Goal: Task Accomplishment & Management: Complete application form

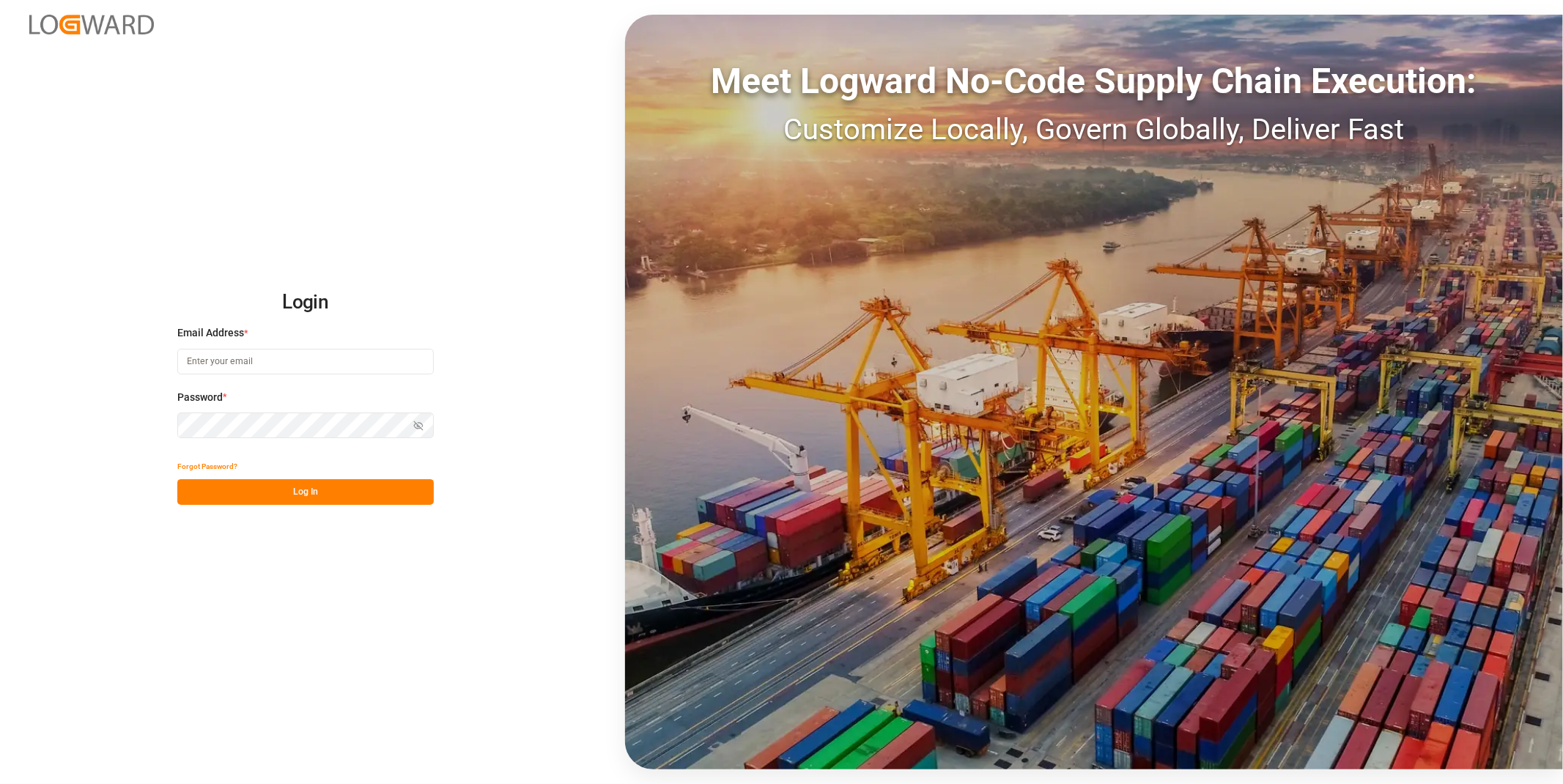
type input "[EMAIL_ADDRESS][DOMAIN_NAME]"
click at [371, 481] on button "Log In" at bounding box center [306, 492] width 257 height 26
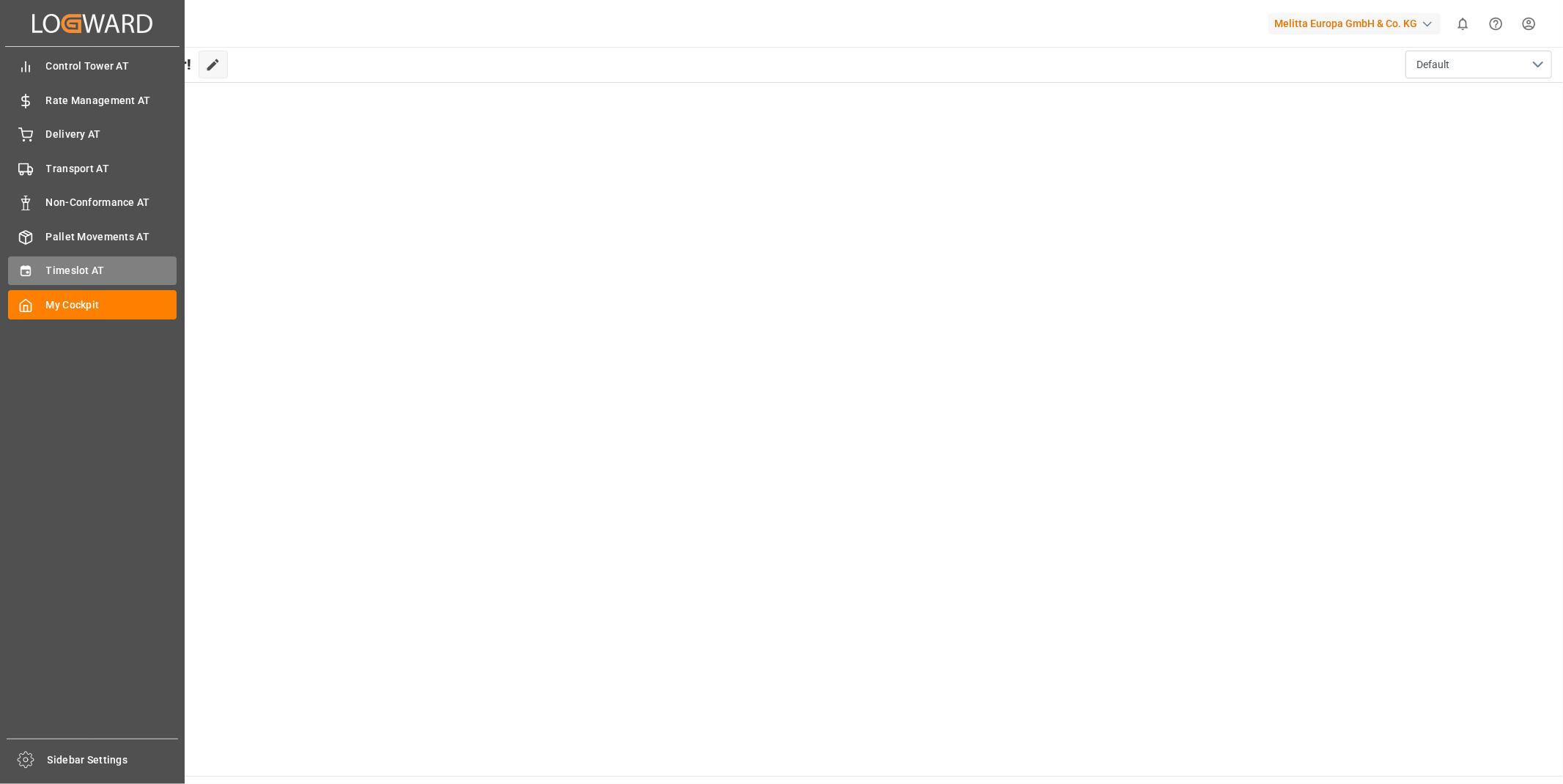
click at [78, 272] on span "Timeslot AT" at bounding box center [112, 271] width 131 height 15
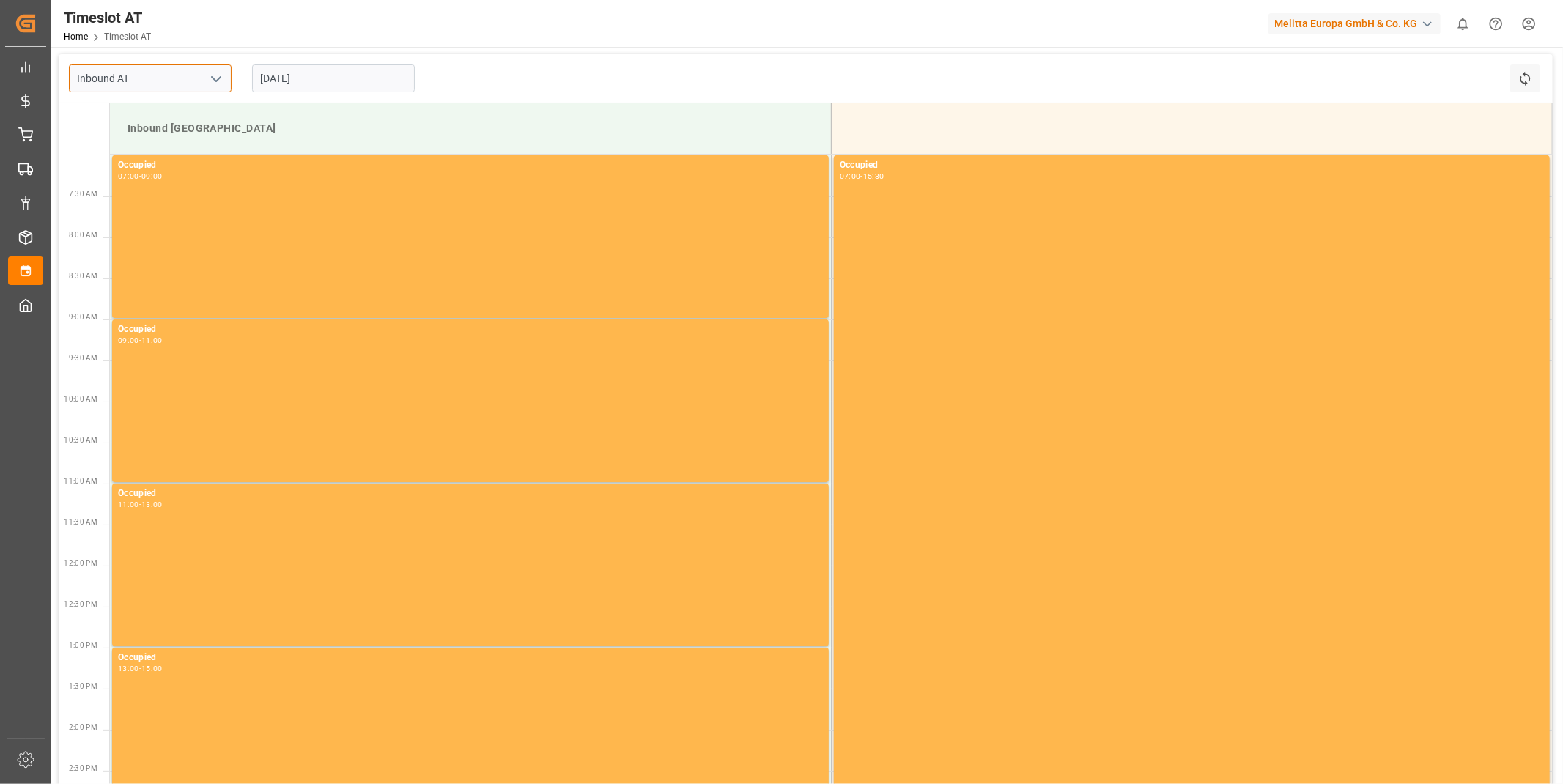
click at [199, 75] on input "Inbound AT" at bounding box center [150, 78] width 163 height 28
click at [208, 79] on icon "open menu" at bounding box center [216, 78] width 17 height 17
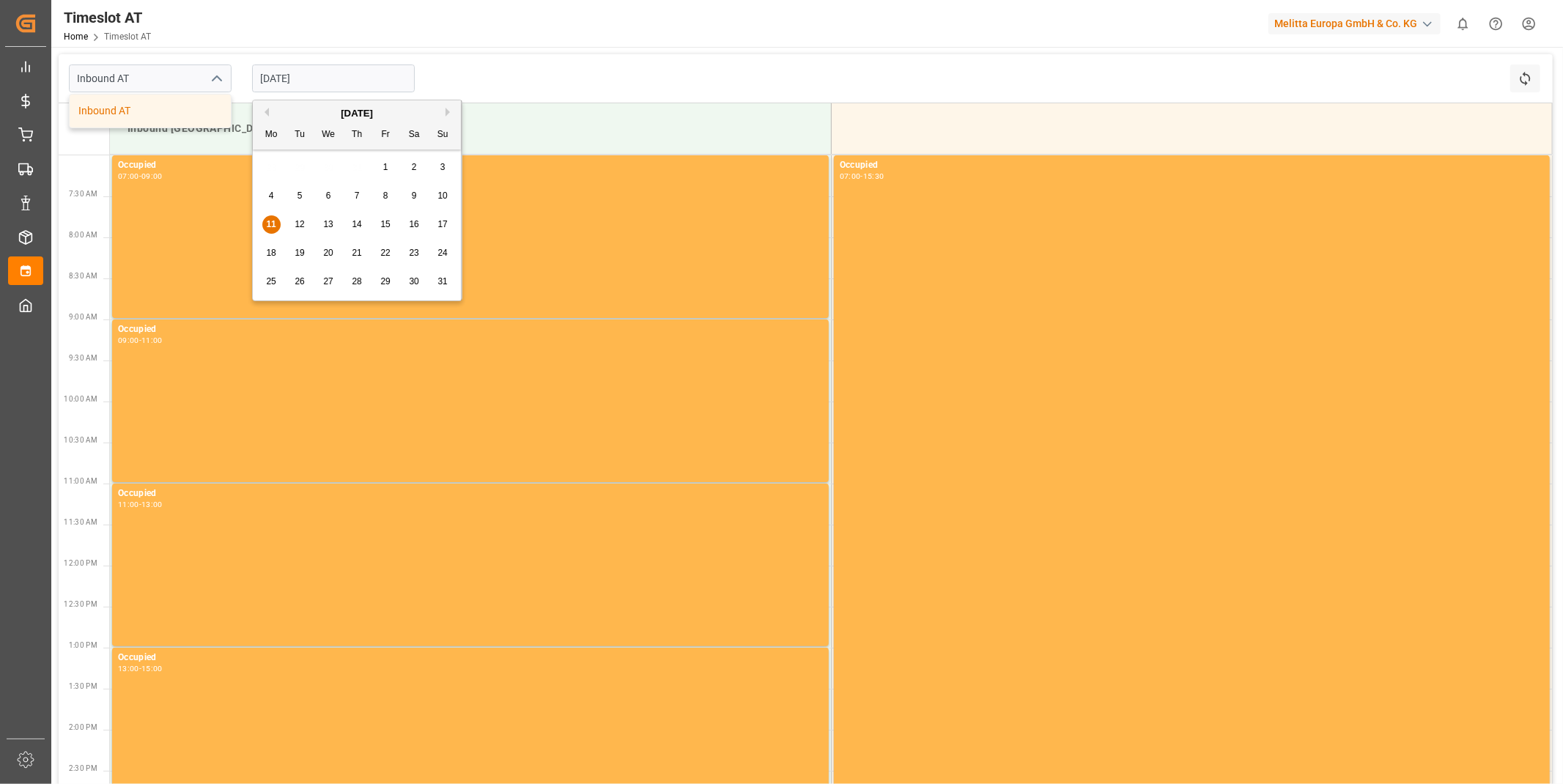
click at [263, 74] on input "[DATE]" at bounding box center [334, 78] width 163 height 28
click at [334, 89] on input "[DATE]" at bounding box center [334, 78] width 163 height 28
click at [330, 222] on span "13" at bounding box center [328, 224] width 10 height 11
type input "[DATE]"
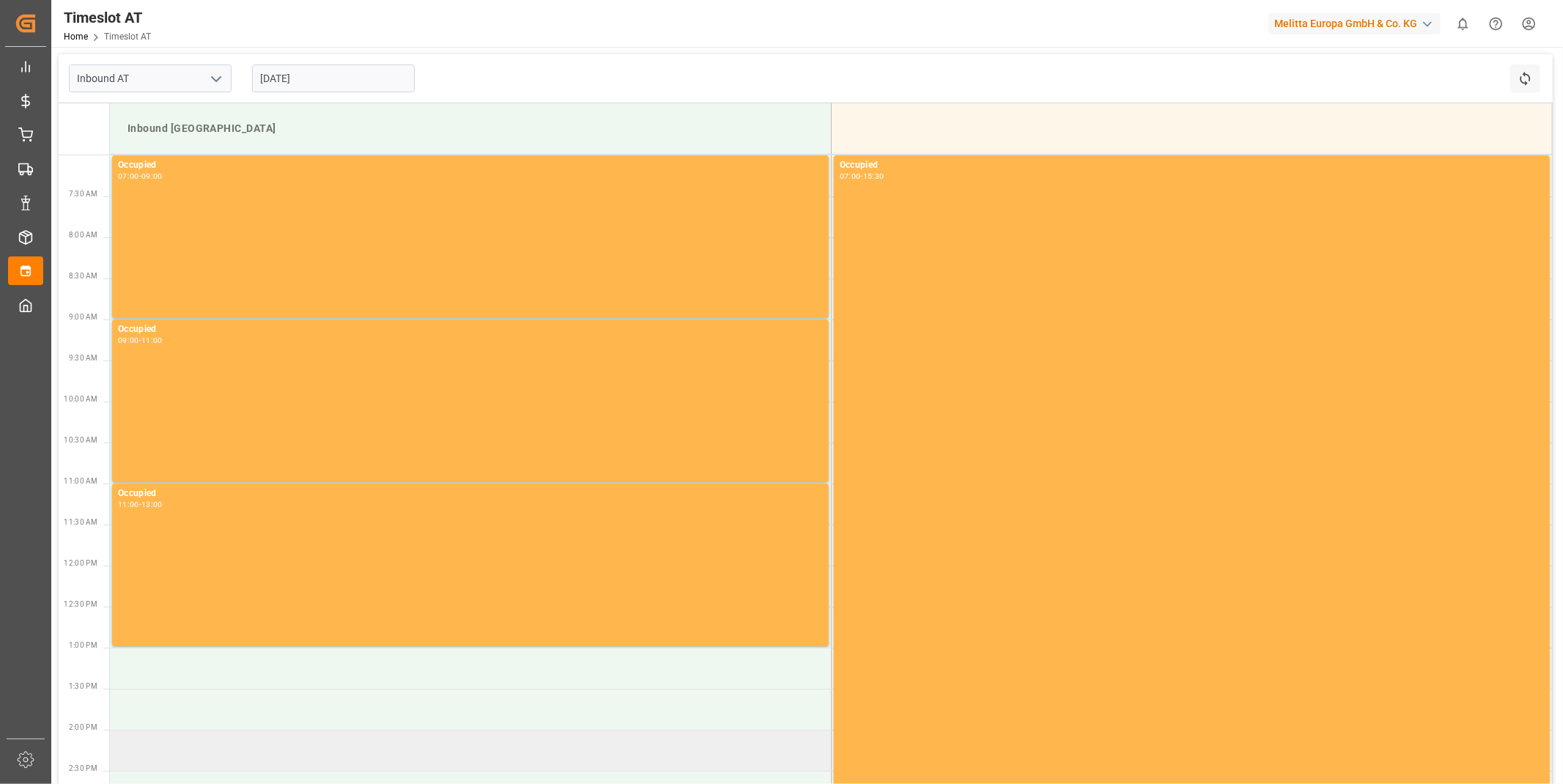
scroll to position [163, 0]
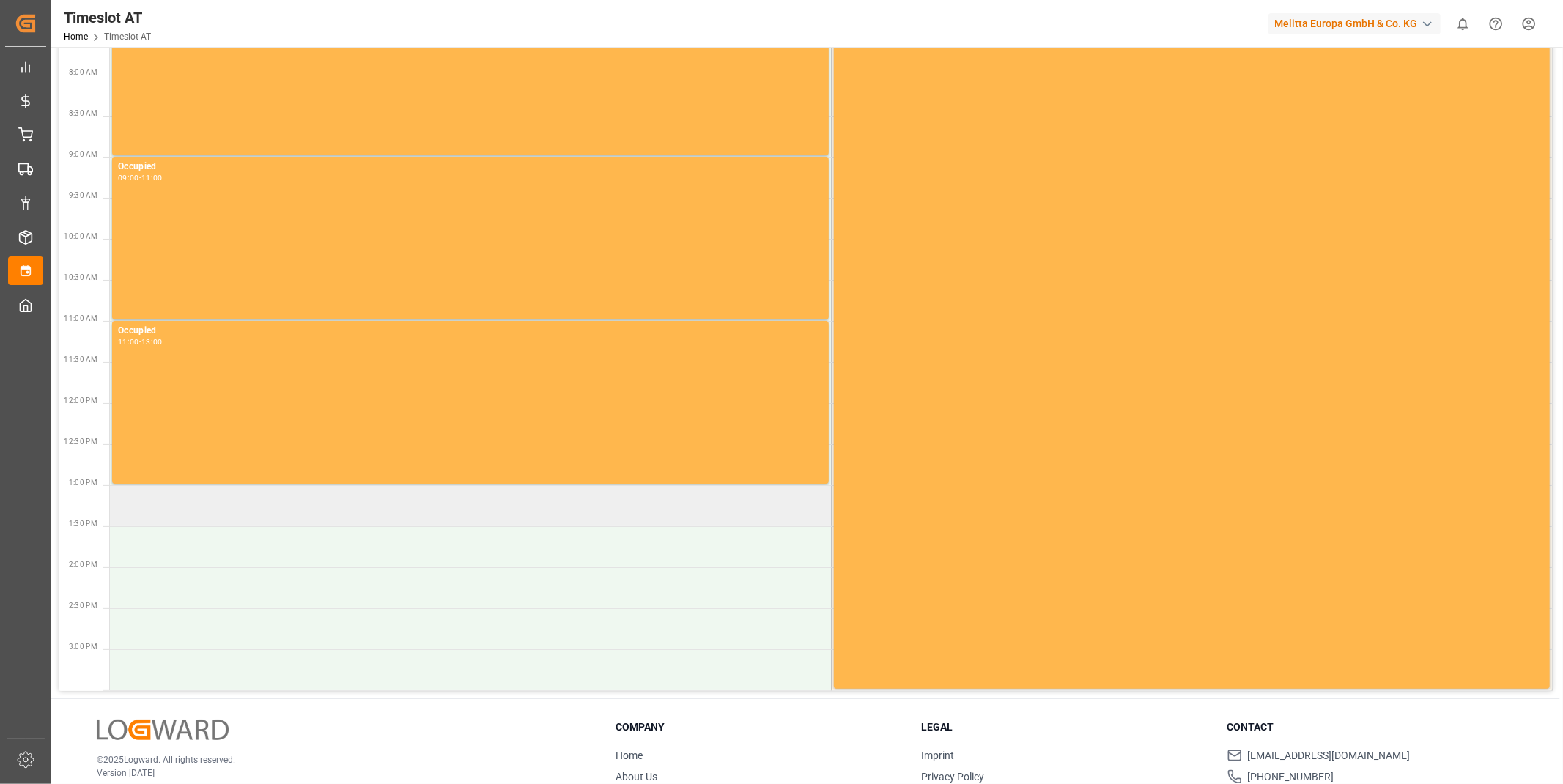
click at [309, 520] on td at bounding box center [471, 506] width 722 height 41
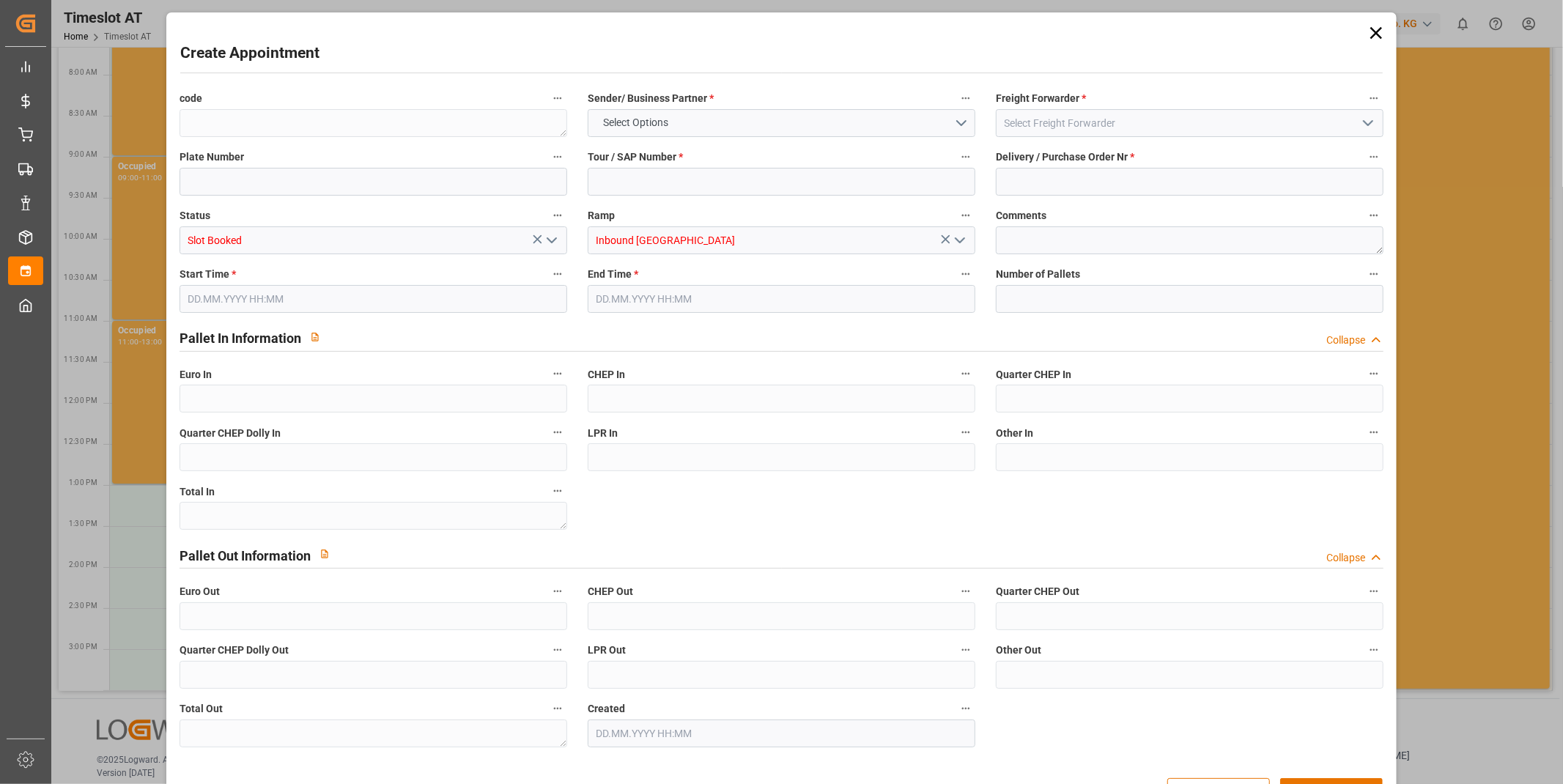
type input "0"
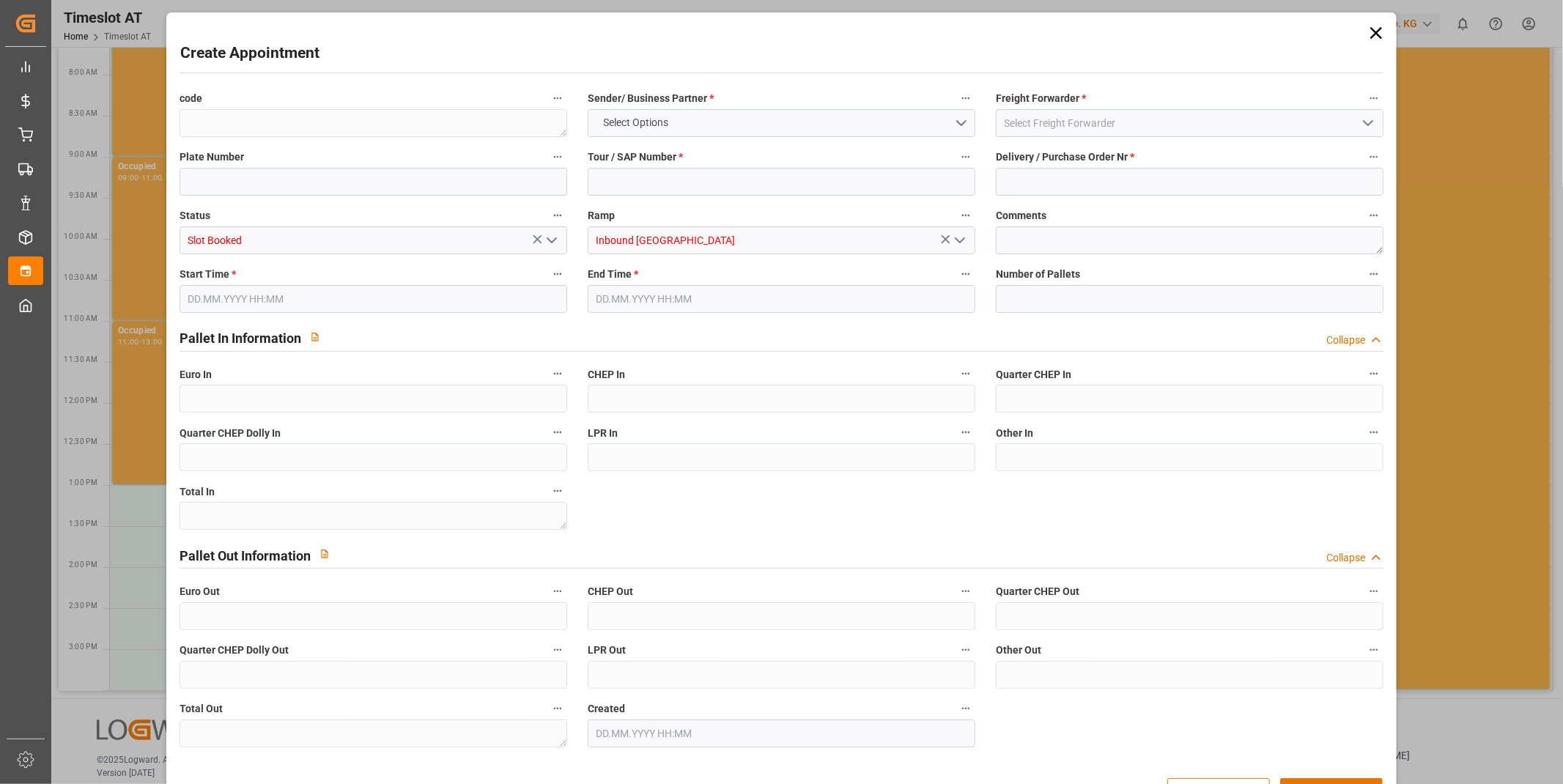
type input "0"
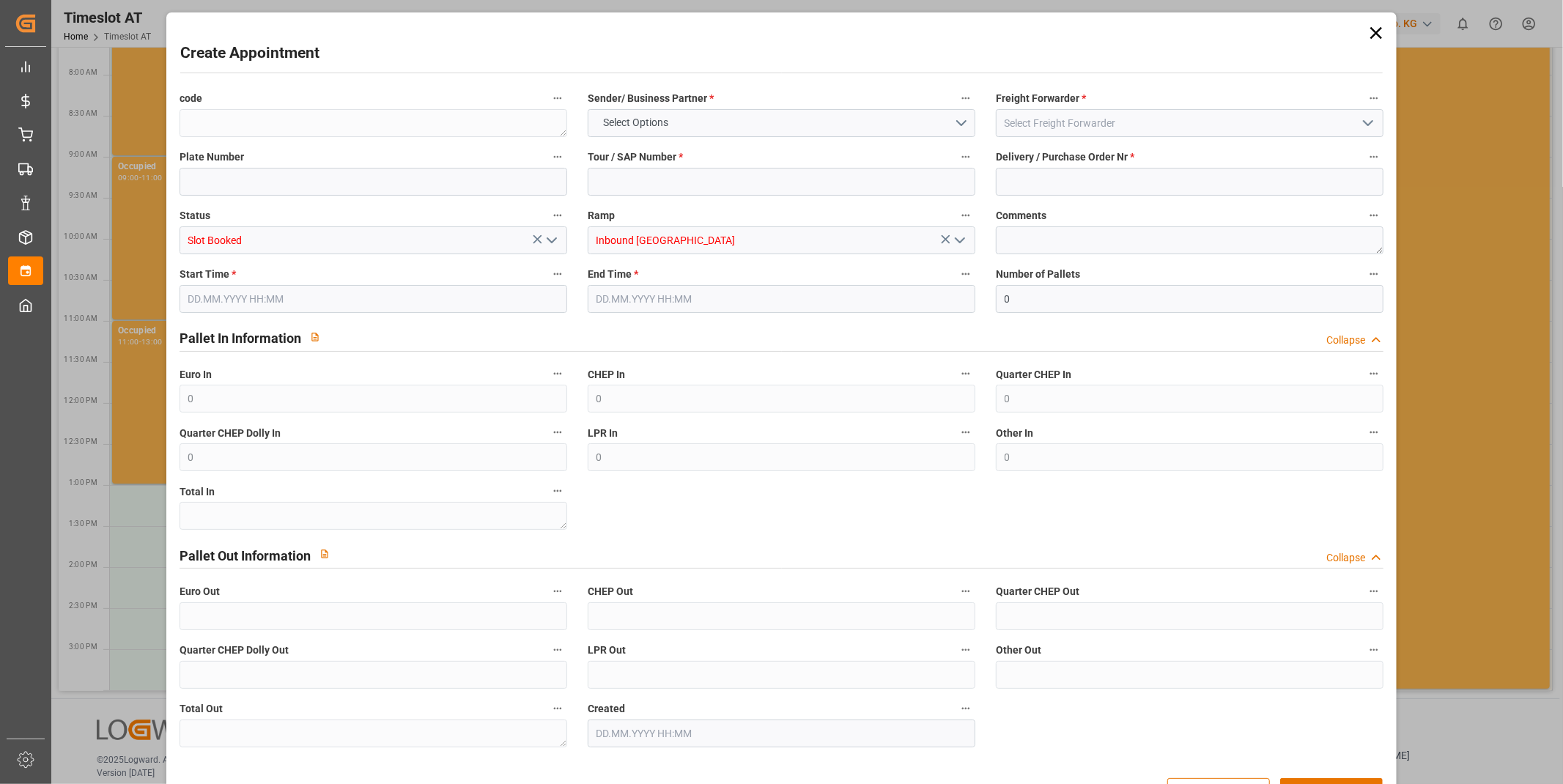
type input "0"
type input "[DATE] 13:00"
type input "[DATE] 15:00"
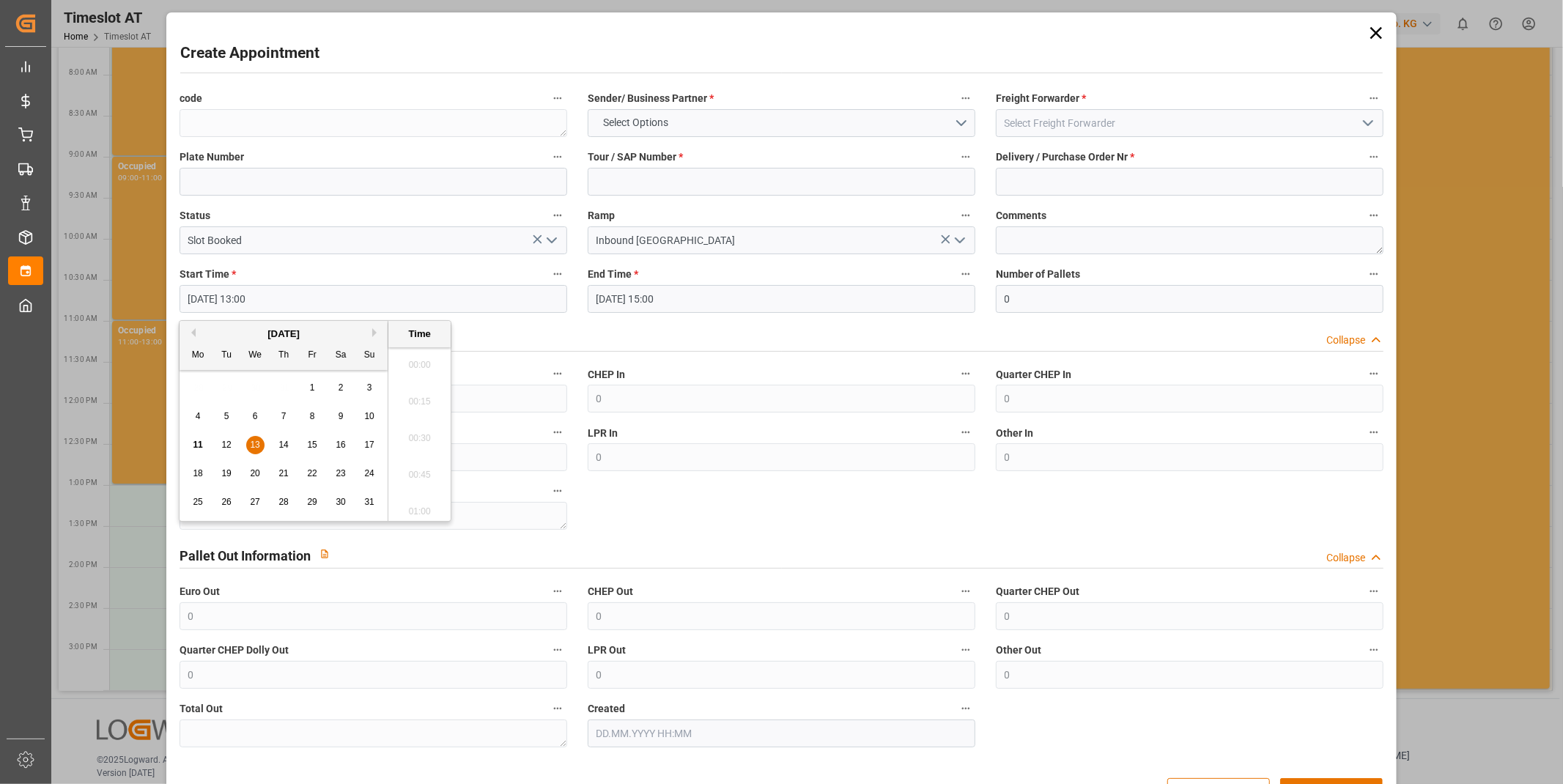
click at [317, 295] on input "[DATE] 13:00" at bounding box center [374, 299] width 388 height 28
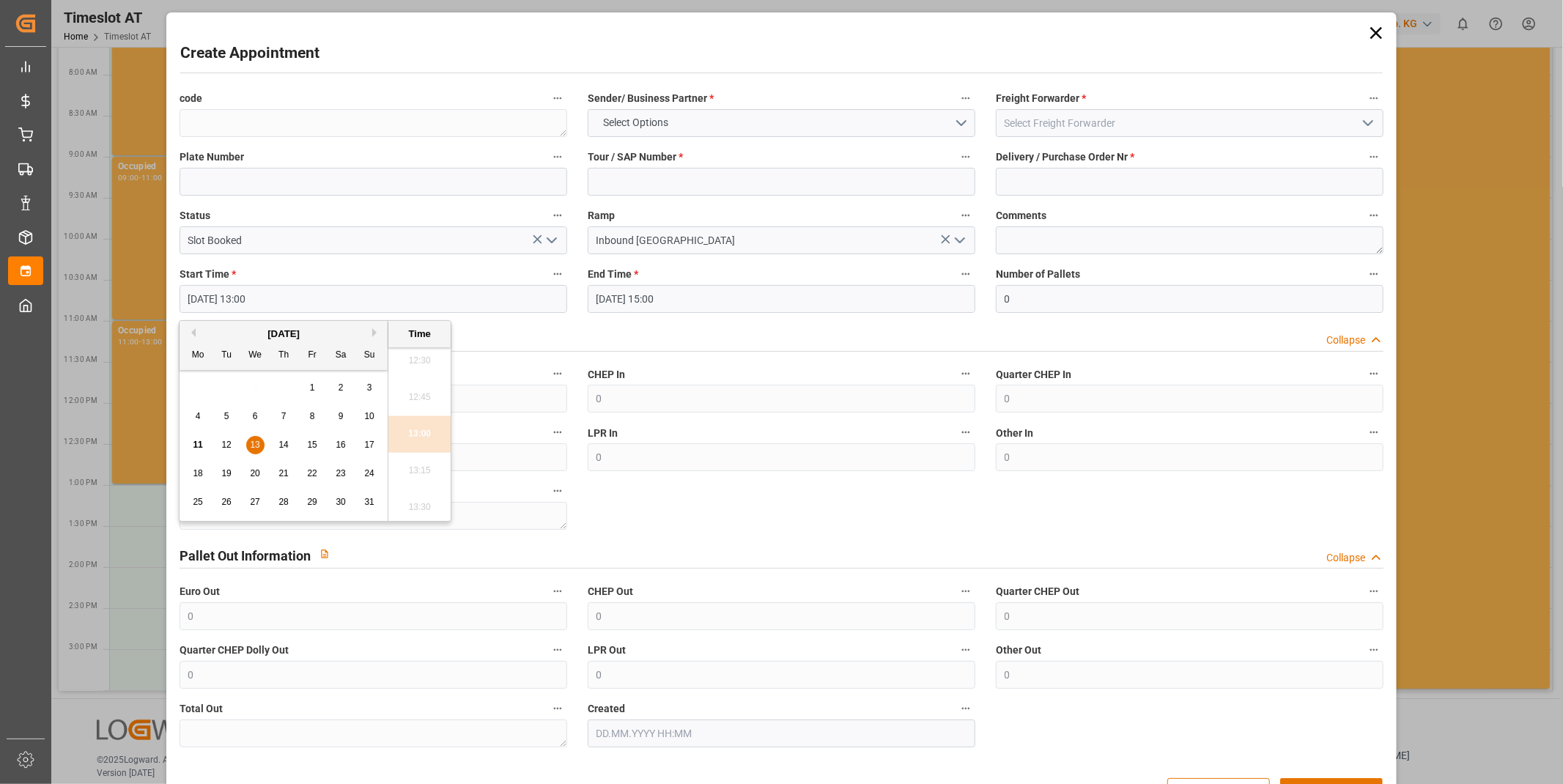
click at [258, 447] on span "13" at bounding box center [254, 445] width 10 height 11
click at [420, 435] on li "13:00" at bounding box center [420, 435] width 63 height 37
click at [725, 288] on input "[DATE] 15:00" at bounding box center [782, 299] width 388 height 28
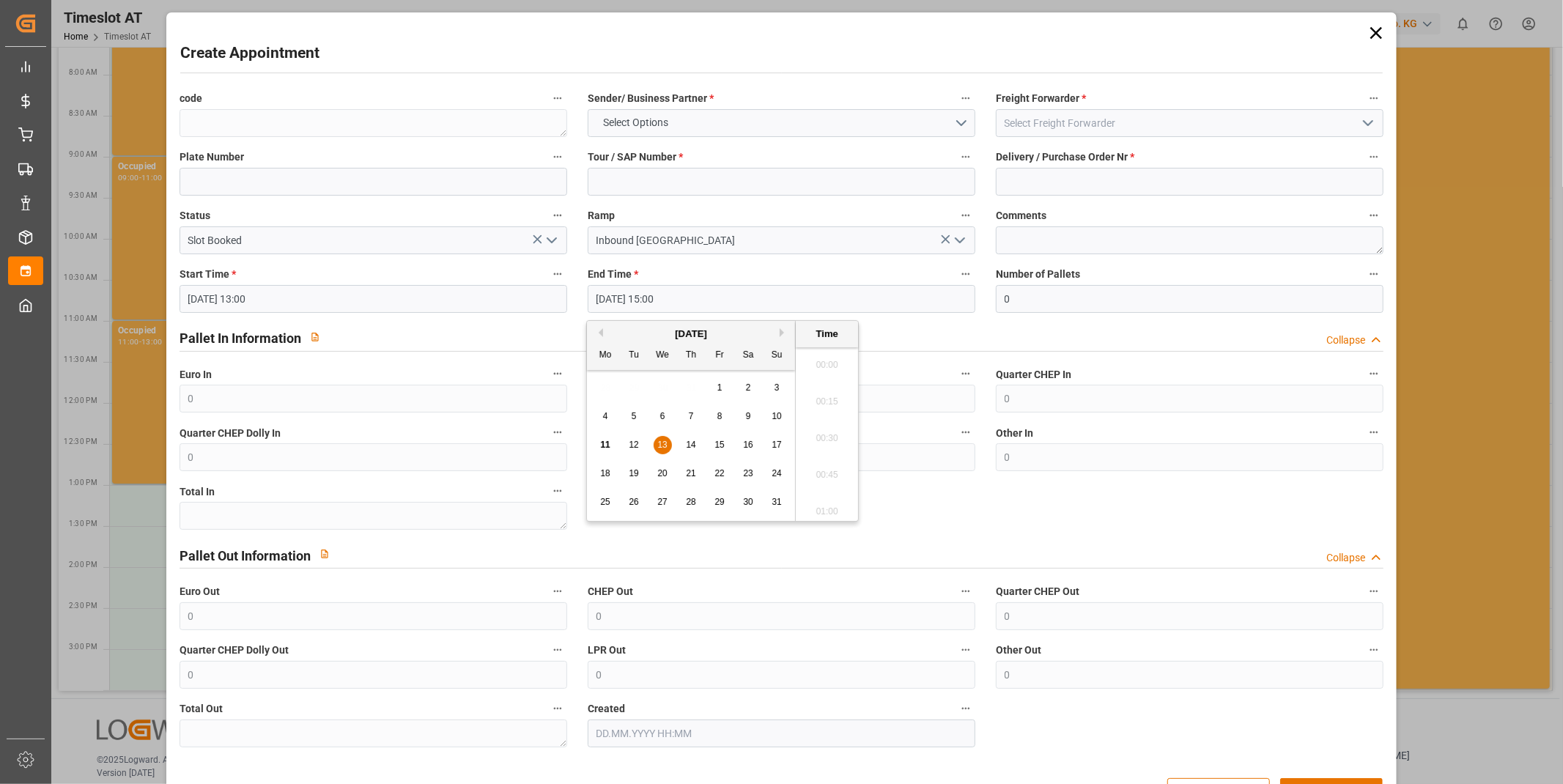
scroll to position [2129, 0]
click at [665, 444] on span "13" at bounding box center [662, 445] width 10 height 11
click at [824, 426] on li "15:00" at bounding box center [827, 435] width 63 height 37
click at [771, 174] on input at bounding box center [782, 181] width 388 height 28
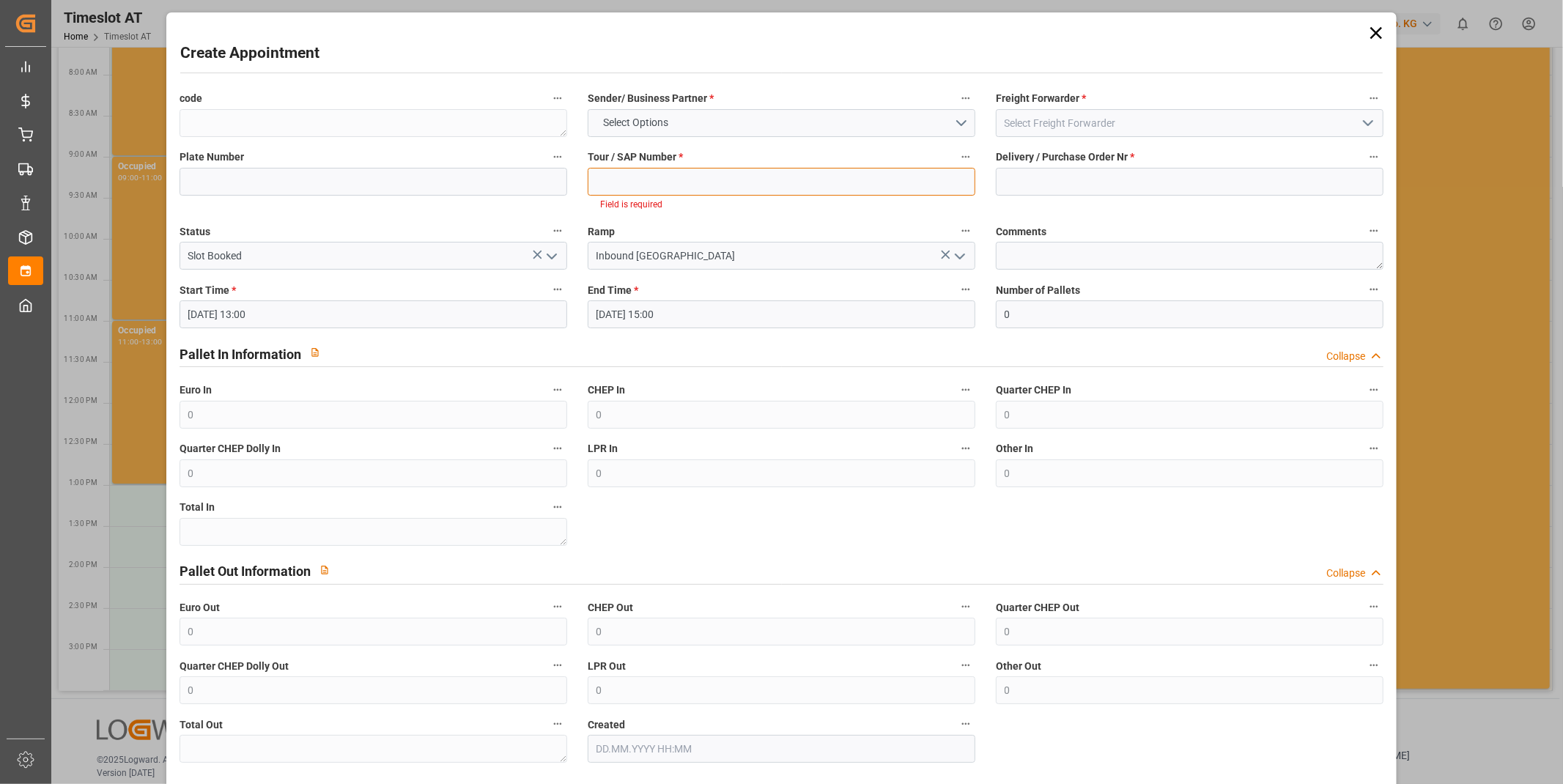
click at [846, 178] on input at bounding box center [782, 181] width 388 height 28
paste input "400051899"
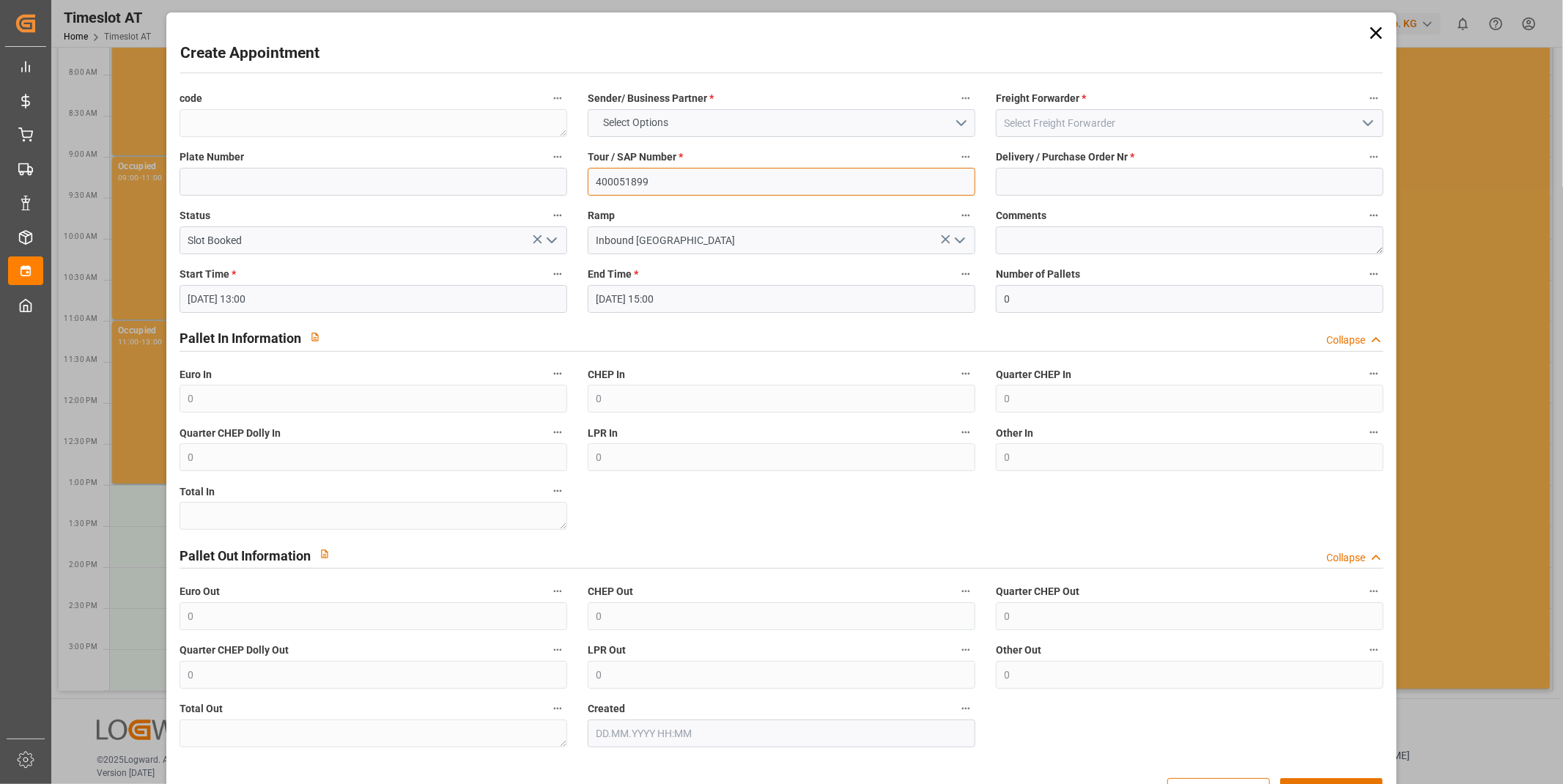
type input "400051899"
click at [745, 130] on button "Select Options" at bounding box center [782, 123] width 388 height 28
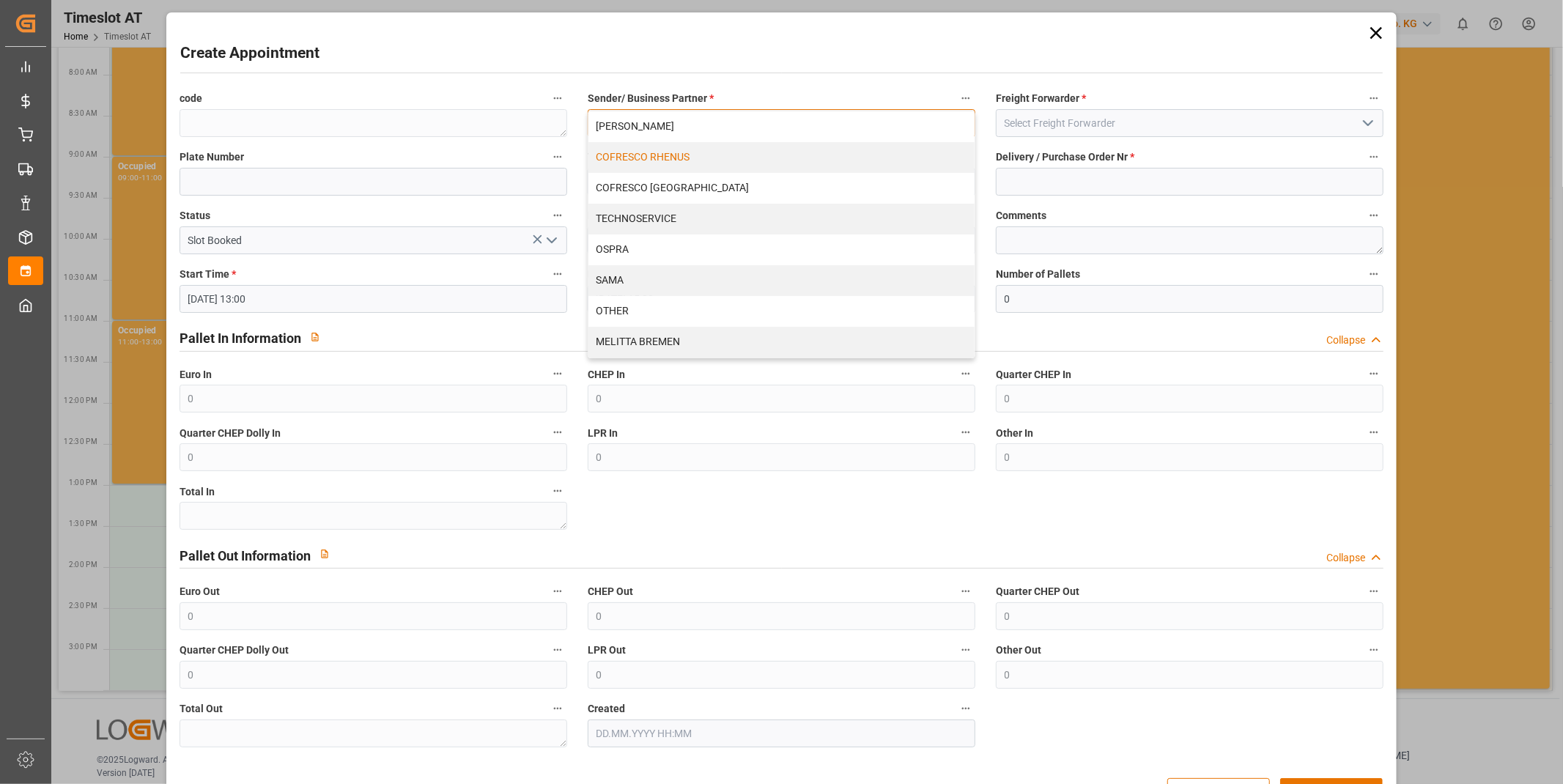
click at [663, 148] on div "COFRESCO RHENUS" at bounding box center [782, 157] width 386 height 31
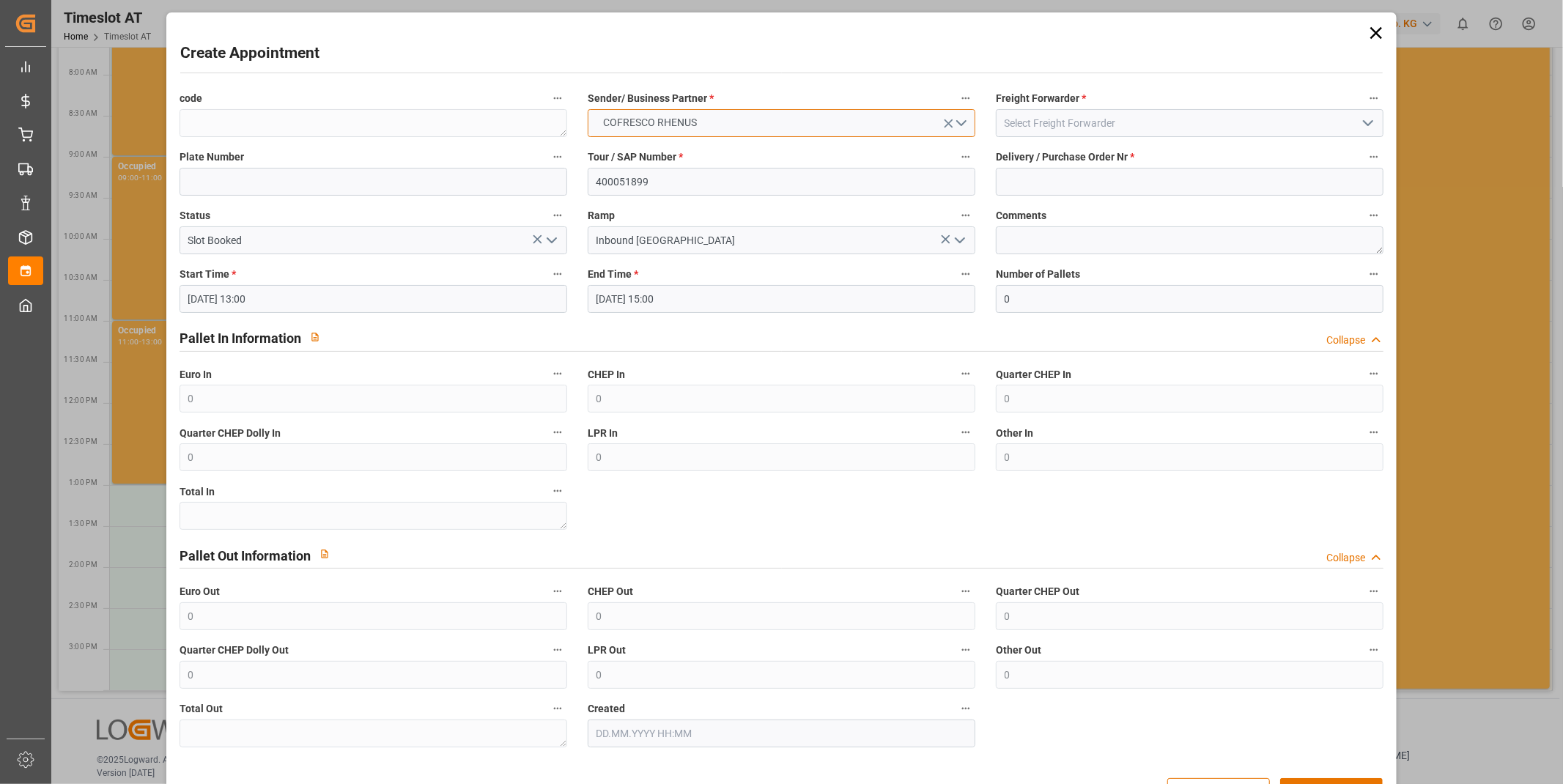
click at [711, 135] on button "COFRESCO RHENUS" at bounding box center [782, 123] width 388 height 28
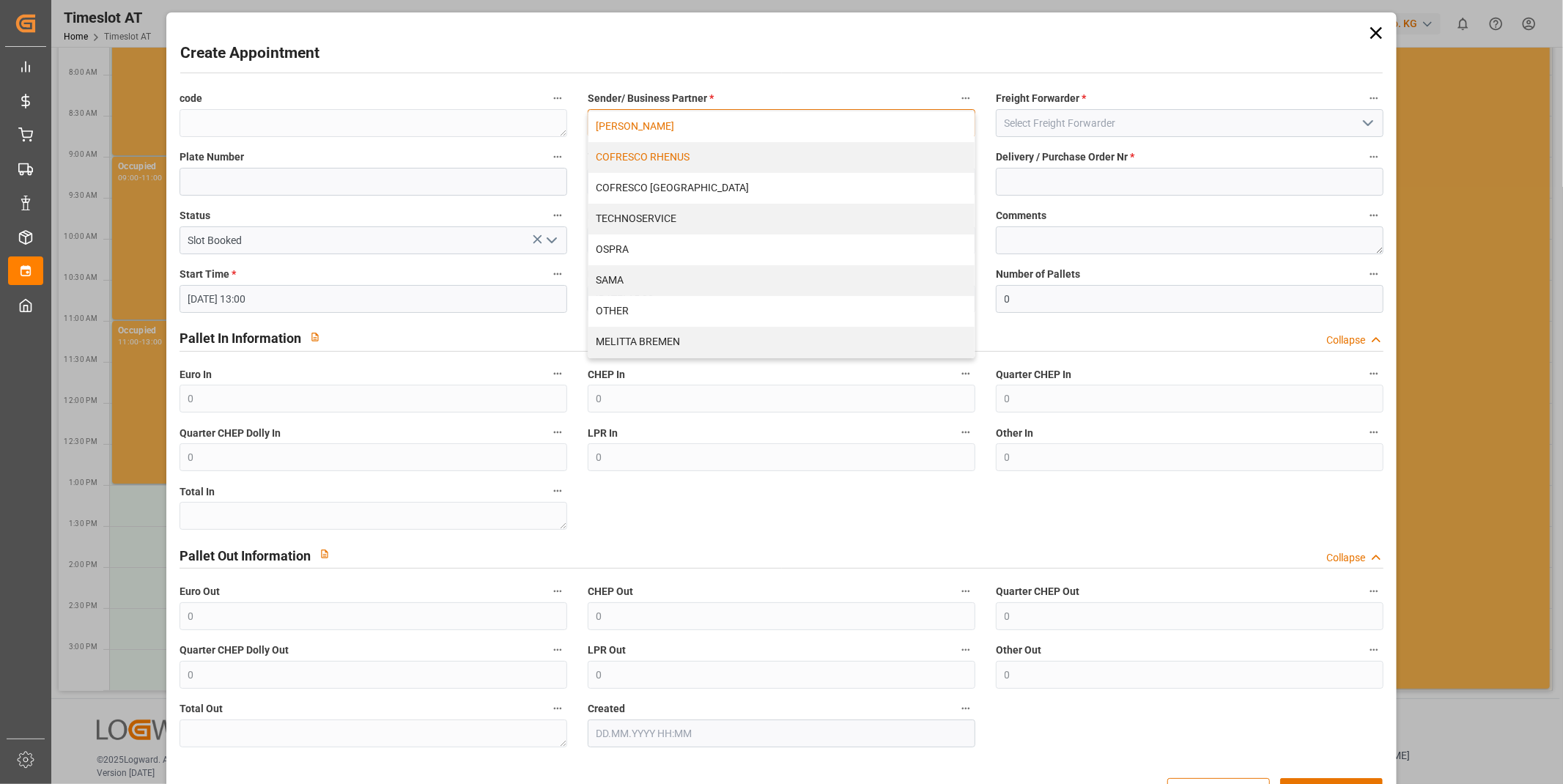
click at [679, 131] on div "[PERSON_NAME]" at bounding box center [782, 127] width 386 height 31
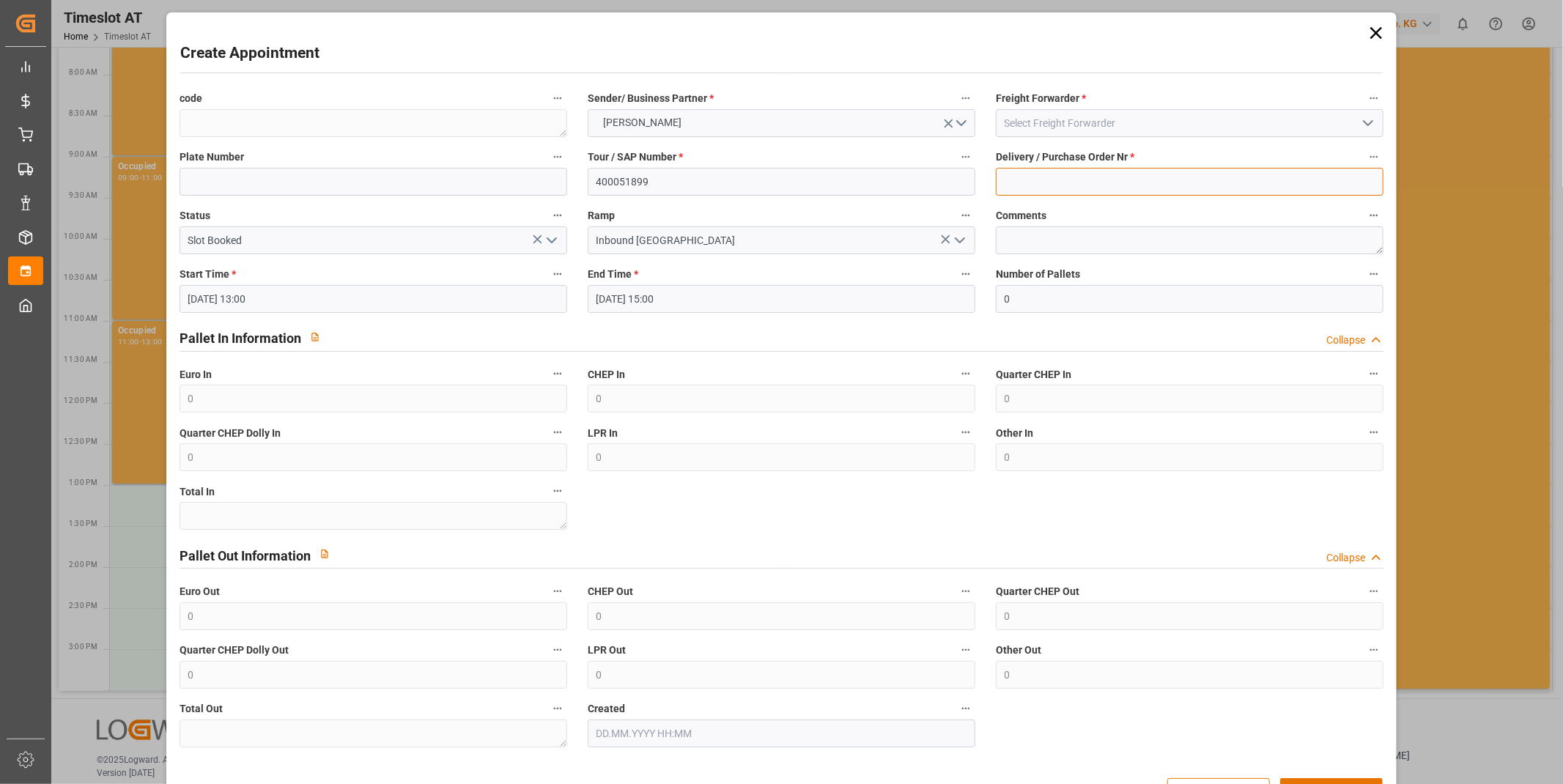
click at [1090, 185] on input at bounding box center [1190, 181] width 388 height 28
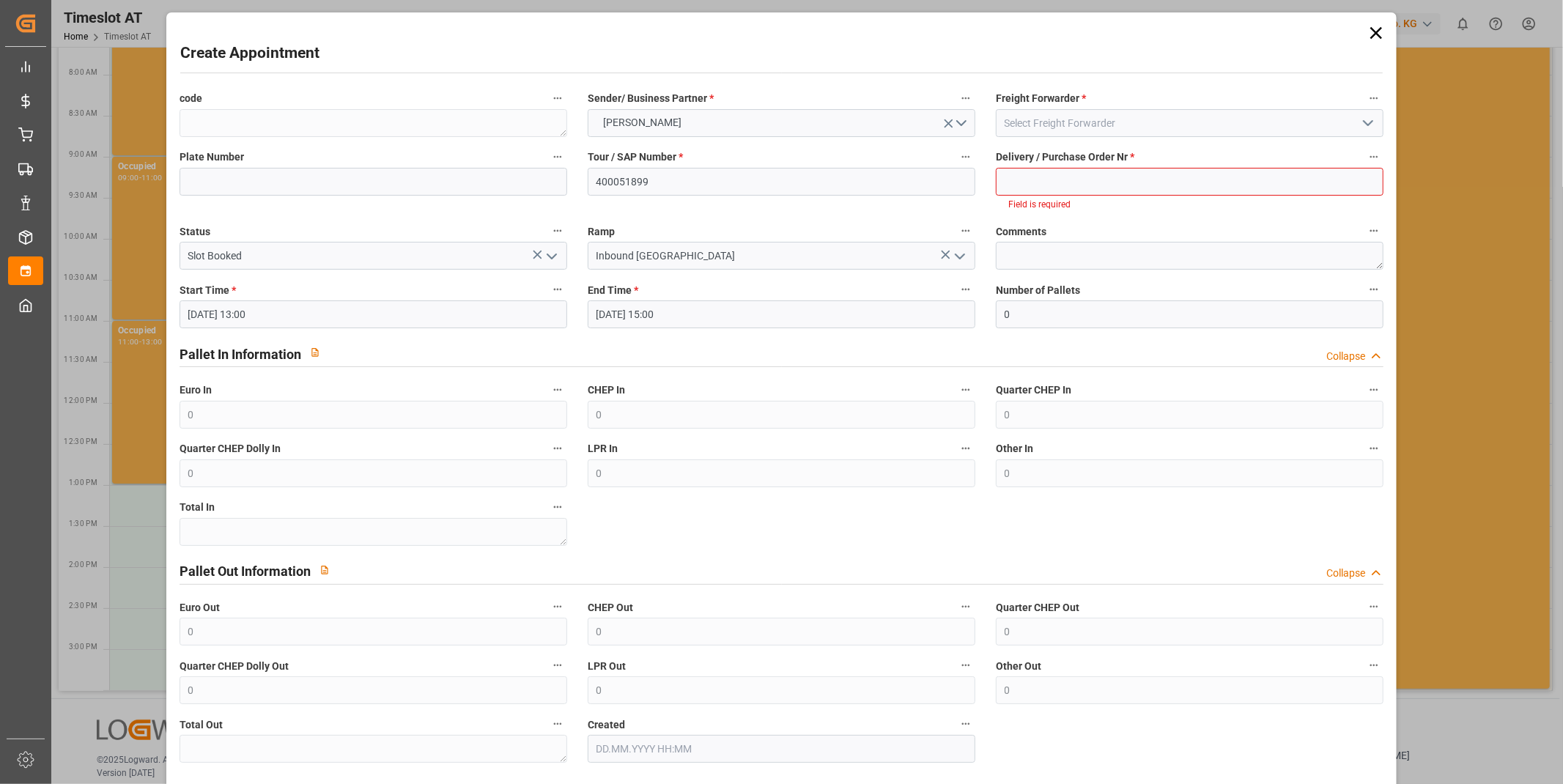
click at [1249, 156] on label "Delivery / Purchase Order Nr *" at bounding box center [1190, 157] width 388 height 20
click at [1365, 156] on button "Delivery / Purchase Order Nr *" at bounding box center [1374, 156] width 19 height 19
click at [1231, 181] on div at bounding box center [781, 392] width 1563 height 784
click at [1198, 184] on input at bounding box center [1190, 181] width 388 height 28
paste input "92547741+92547742+92547743"
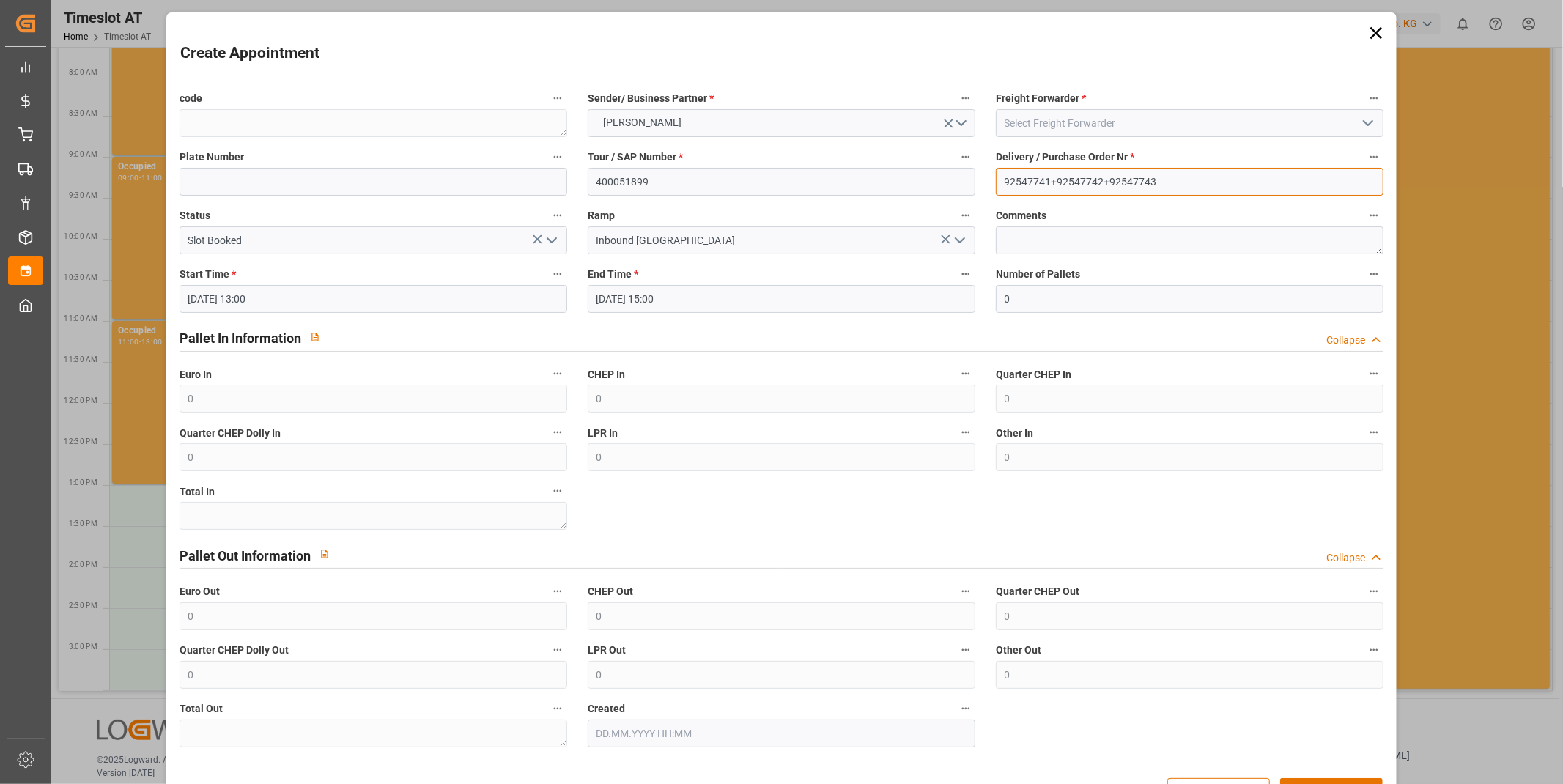
type input "92547741+92547742+92547743"
click at [1137, 128] on input at bounding box center [1190, 123] width 388 height 28
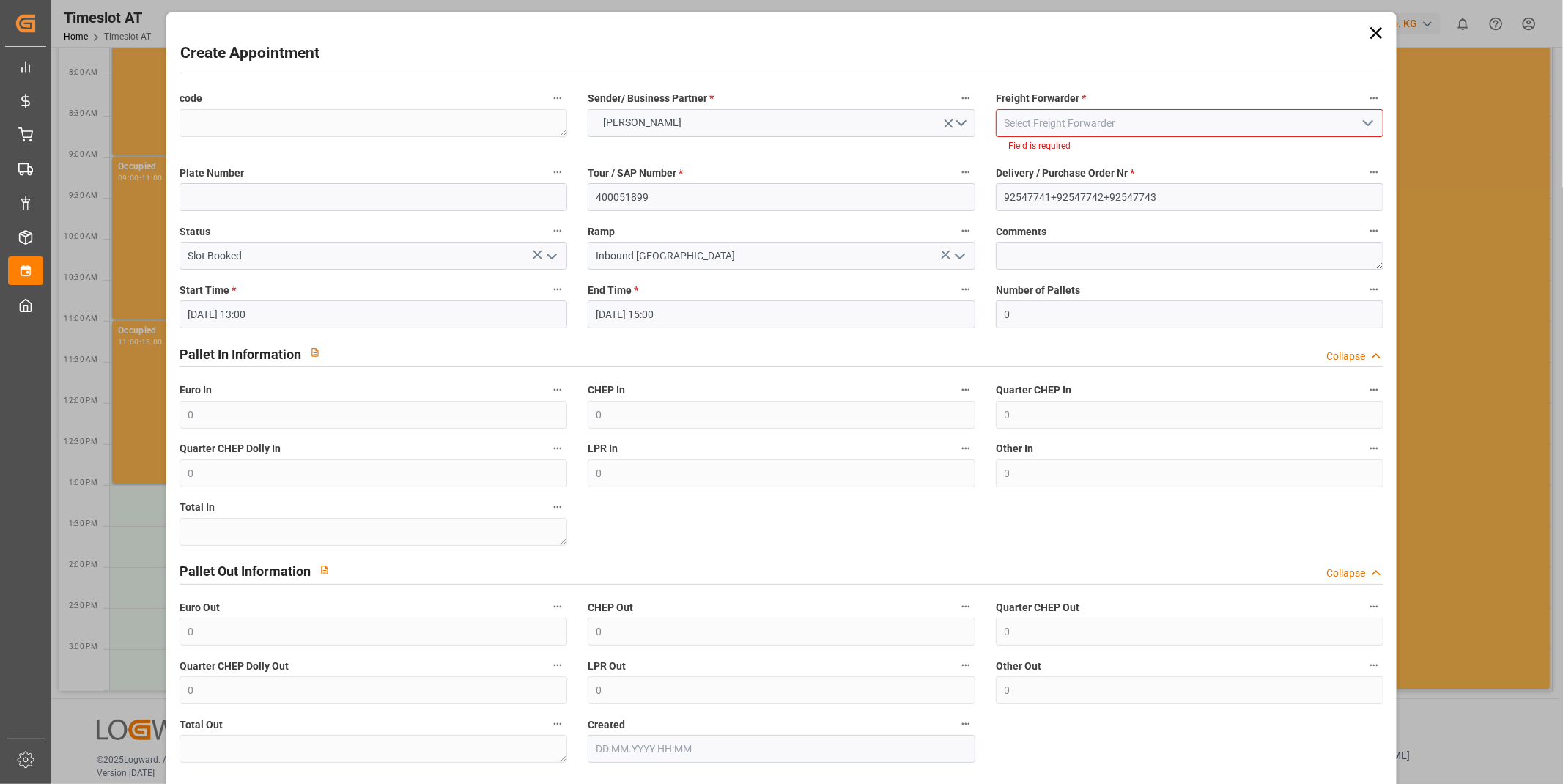
click at [1374, 127] on button "open menu" at bounding box center [1367, 124] width 22 height 23
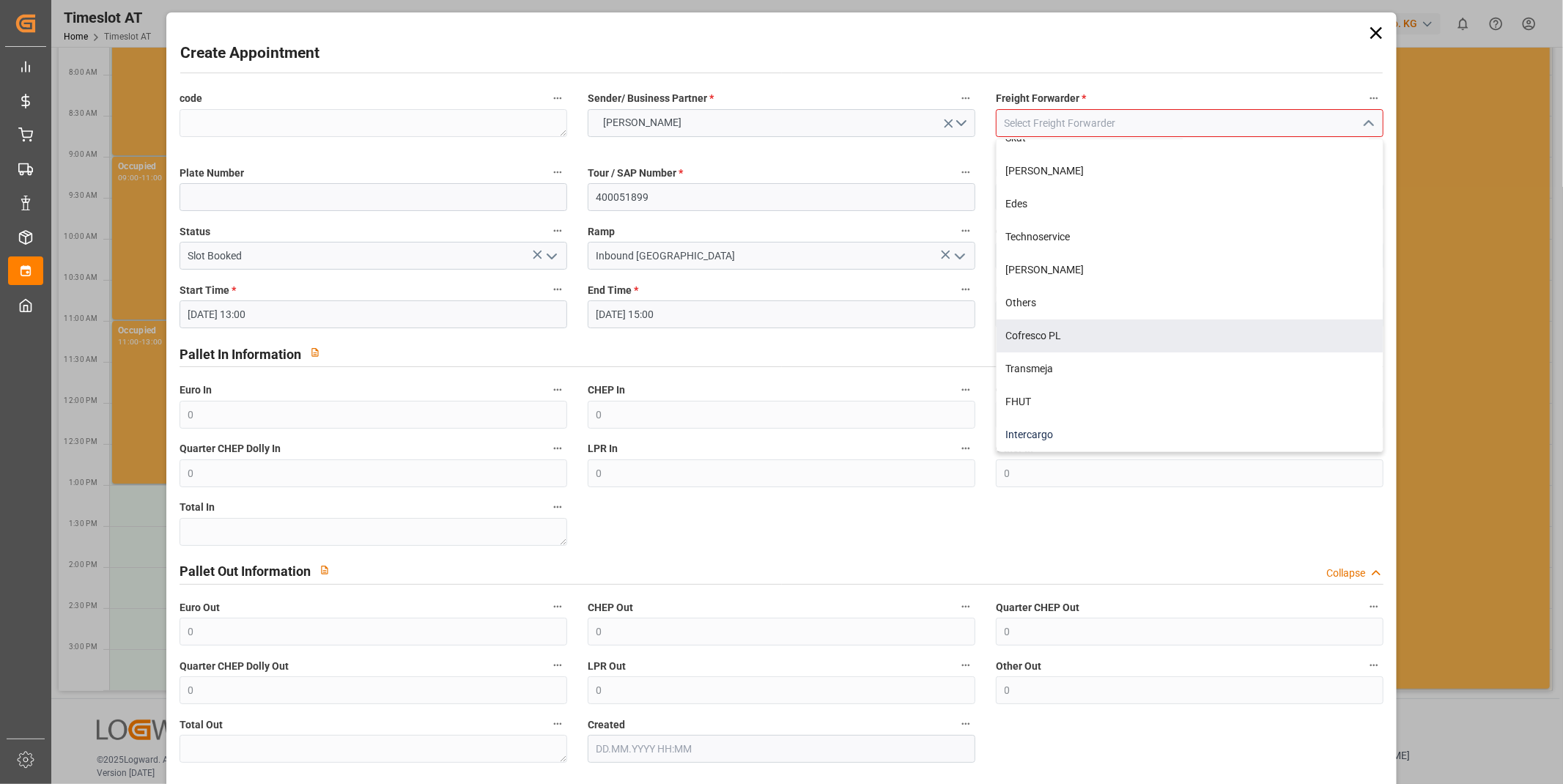
scroll to position [63, 0]
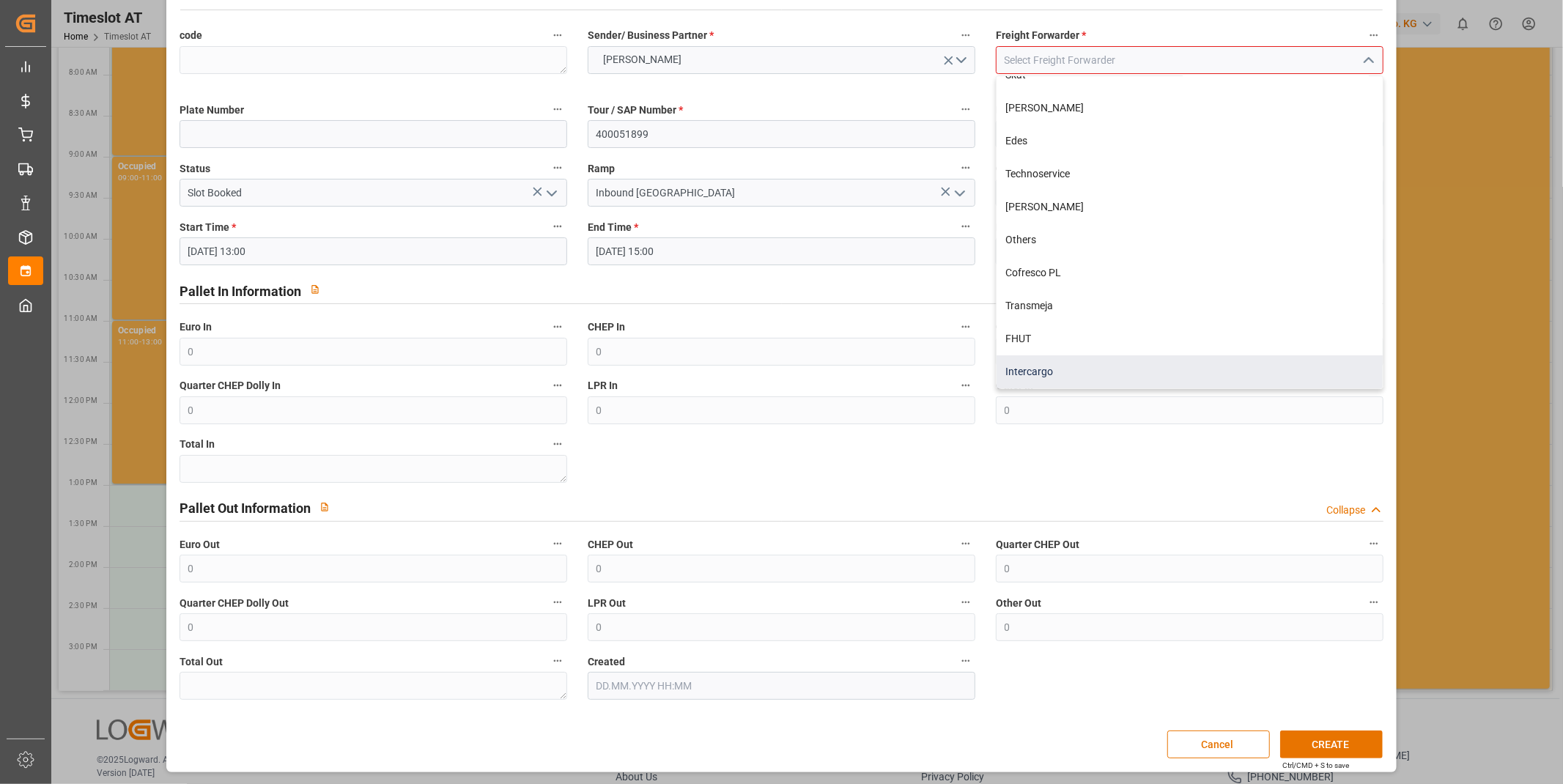
click at [1049, 361] on div "Intercargo" at bounding box center [1190, 372] width 386 height 33
type input "Intercargo"
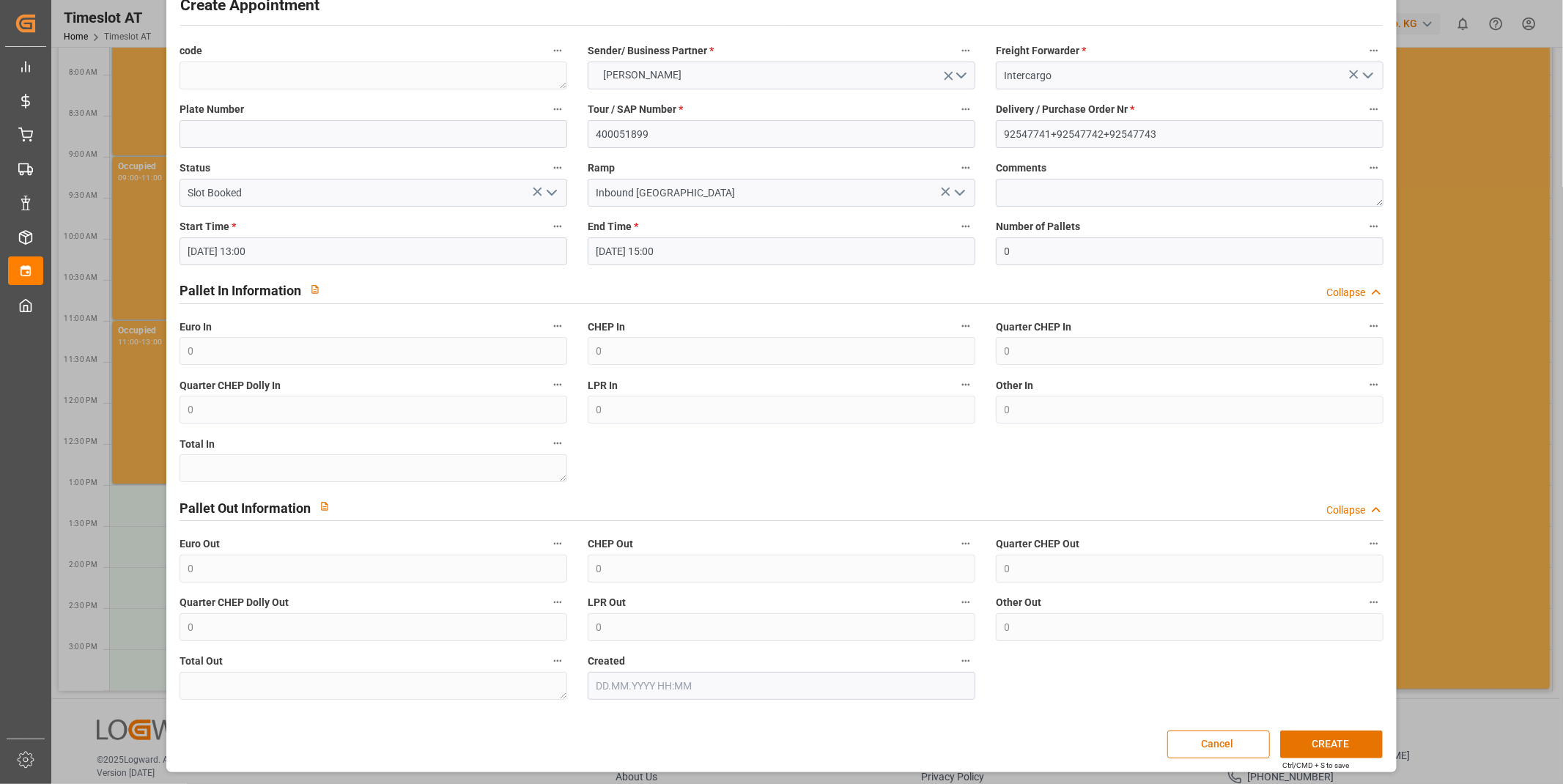
scroll to position [0, 0]
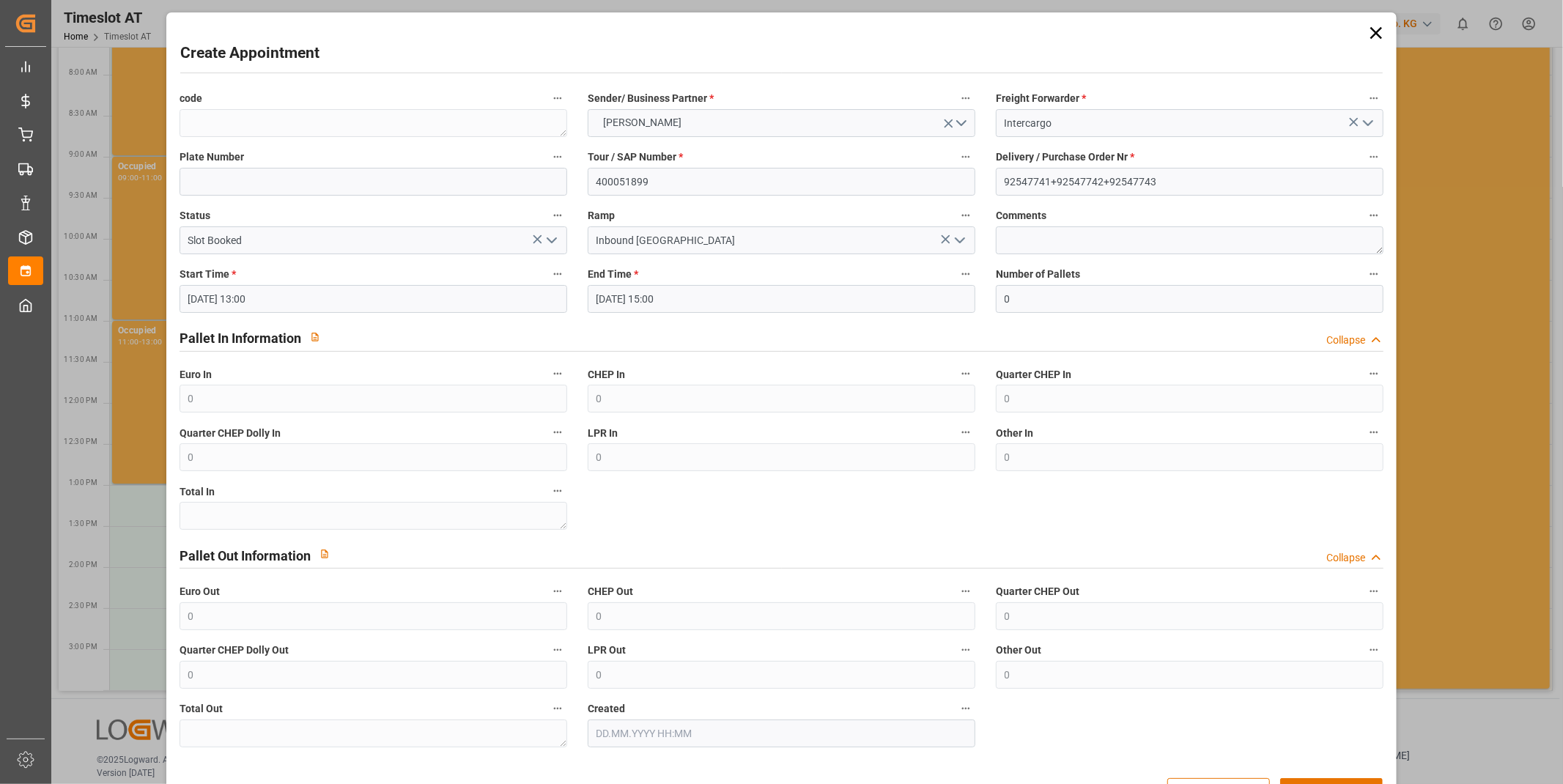
click at [1364, 121] on icon "open menu" at bounding box center [1368, 122] width 17 height 17
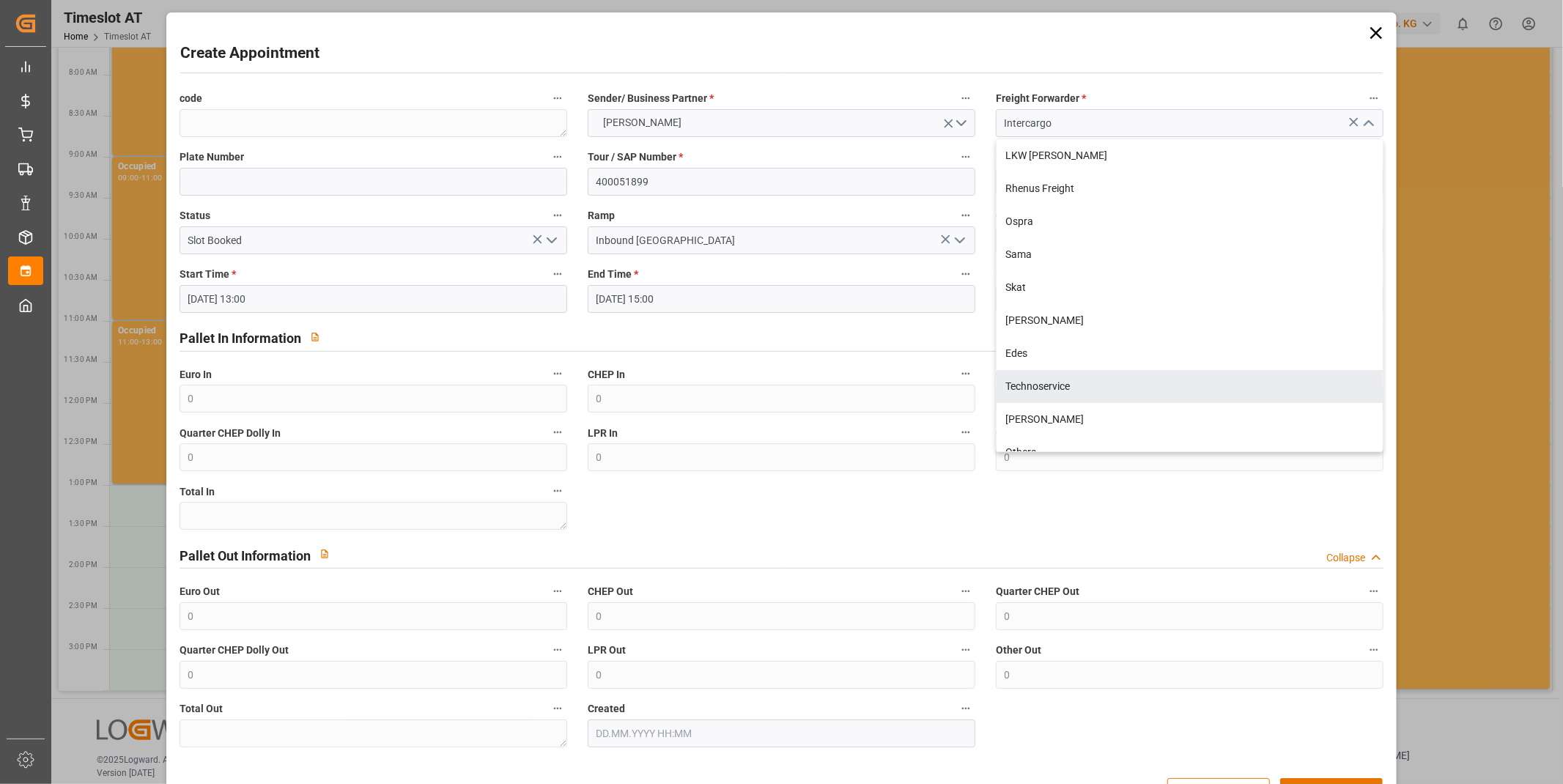
click at [868, 63] on div "Create Appointment" at bounding box center [782, 56] width 1204 height 29
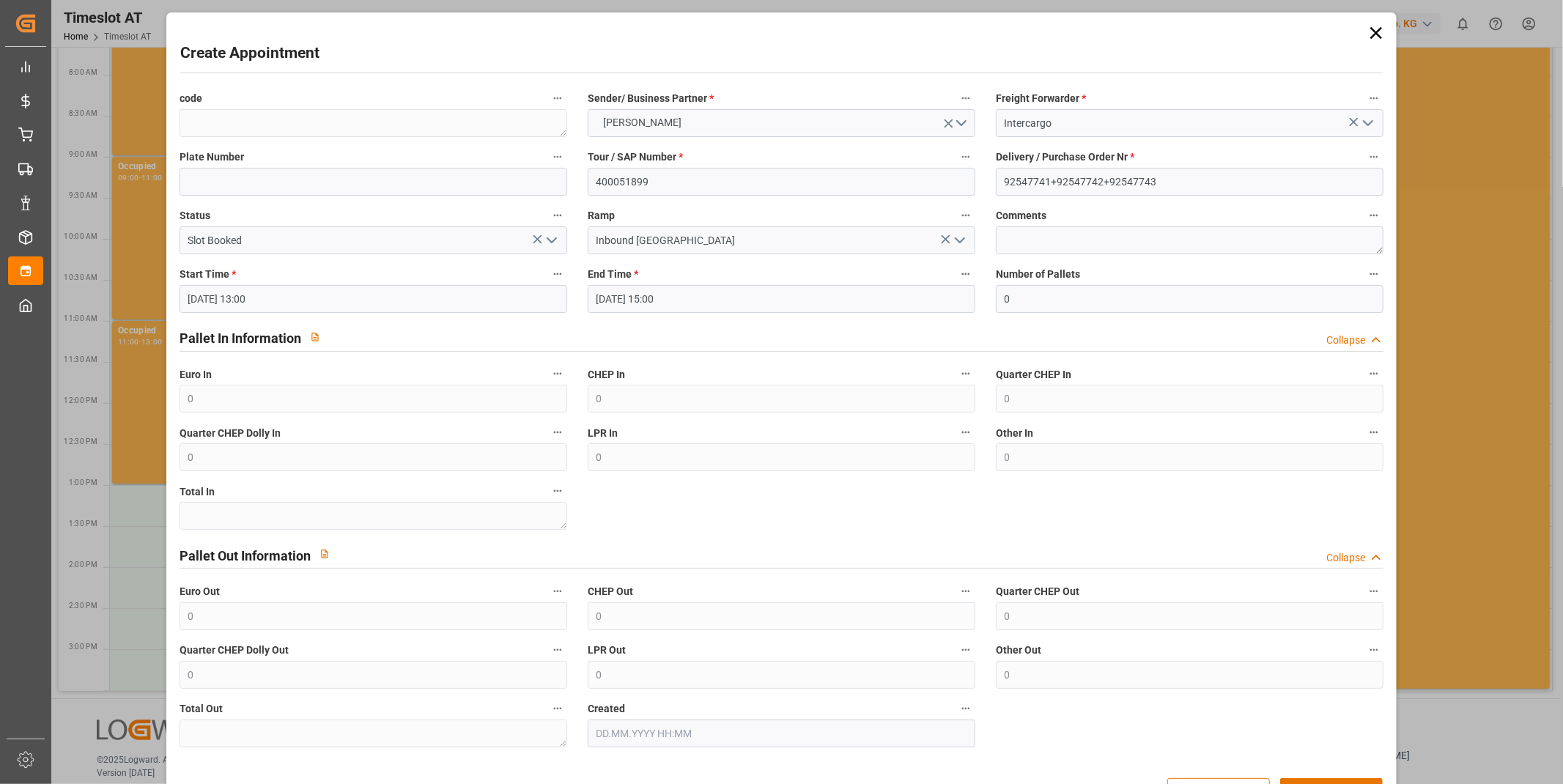
scroll to position [48, 0]
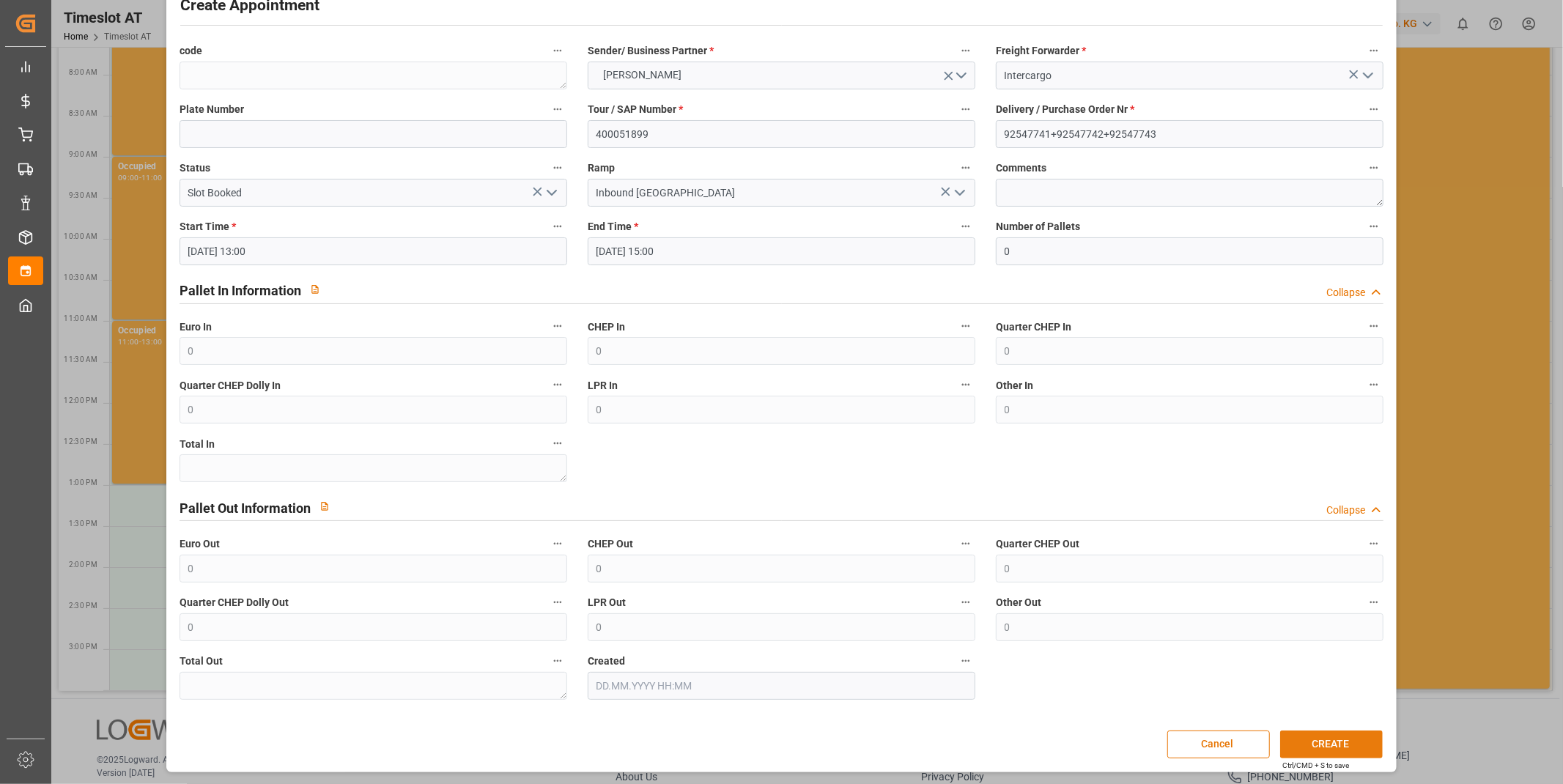
click at [1325, 748] on button "CREATE" at bounding box center [1331, 744] width 103 height 28
